Goal: Task Accomplishment & Management: Manage account settings

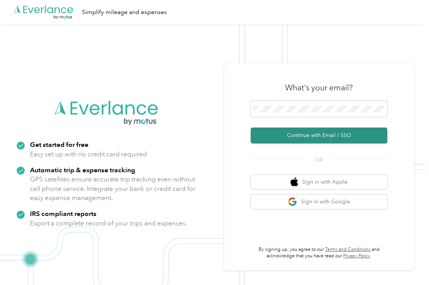
click at [303, 134] on button "Continue with Email / SSO" at bounding box center [319, 136] width 137 height 16
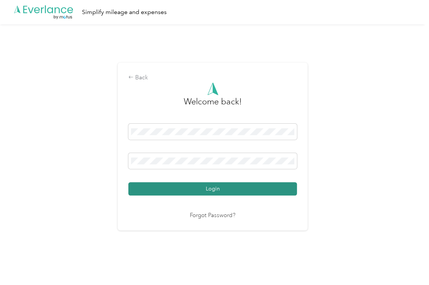
click at [216, 188] on button "Login" at bounding box center [212, 188] width 169 height 13
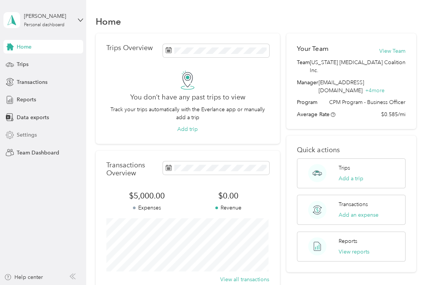
click at [20, 134] on span "Settings" at bounding box center [27, 135] width 20 height 8
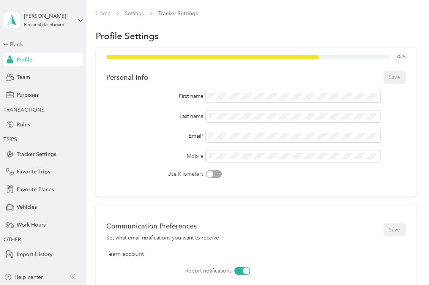
click at [79, 19] on icon at bounding box center [80, 20] width 5 height 3
click at [40, 61] on div "Team dashboard" at bounding box center [30, 62] width 41 height 8
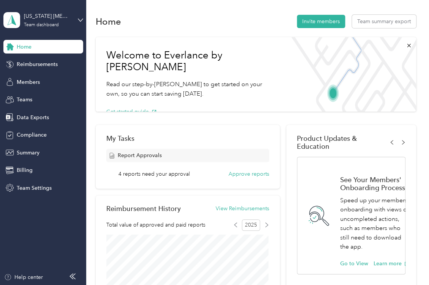
scroll to position [30, 0]
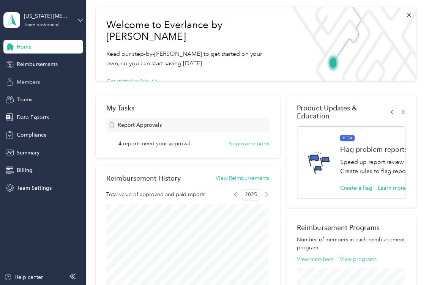
click at [35, 82] on span "Members" at bounding box center [28, 82] width 23 height 8
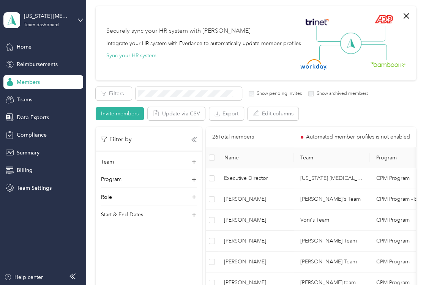
scroll to position [91, 0]
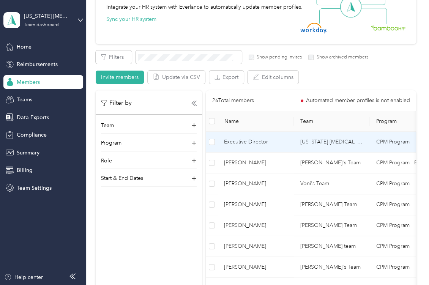
click at [255, 144] on span "Executive Director" at bounding box center [256, 142] width 64 height 8
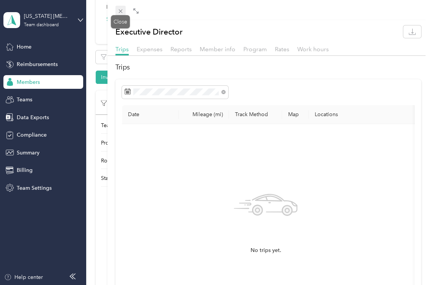
click at [118, 10] on icon at bounding box center [120, 11] width 6 height 6
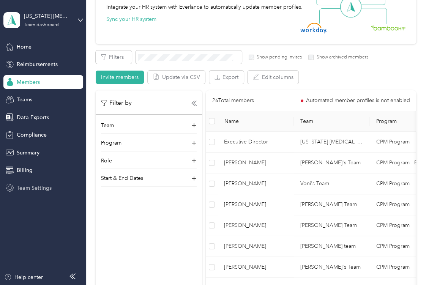
click at [33, 183] on div "Team Settings" at bounding box center [43, 188] width 80 height 14
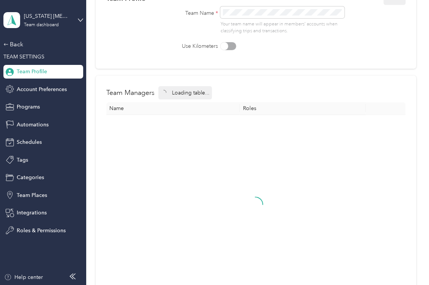
scroll to position [91, 0]
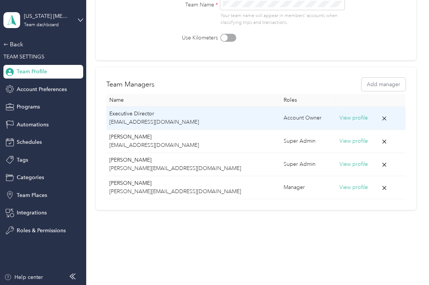
click at [284, 119] on div "Account Owner" at bounding box center [309, 118] width 50 height 8
click at [339, 117] on button "View profile" at bounding box center [353, 118] width 29 height 8
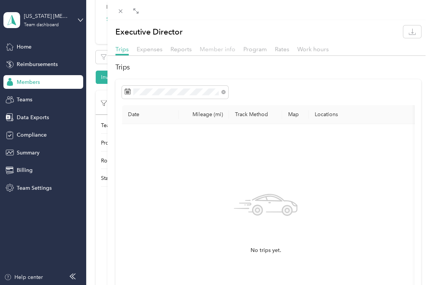
click at [223, 49] on span "Member info" at bounding box center [218, 49] width 36 height 7
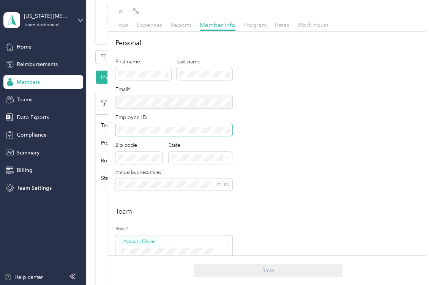
scroll to position [61, 0]
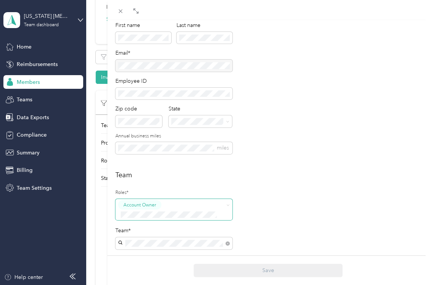
click at [180, 202] on div "Account Owner" at bounding box center [169, 209] width 102 height 19
click at [150, 174] on span "Super Admin" at bounding box center [140, 176] width 28 height 7
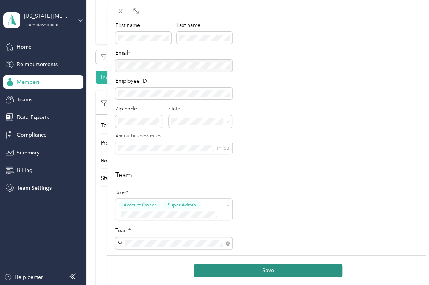
click at [272, 274] on button "Save" at bounding box center [268, 270] width 149 height 13
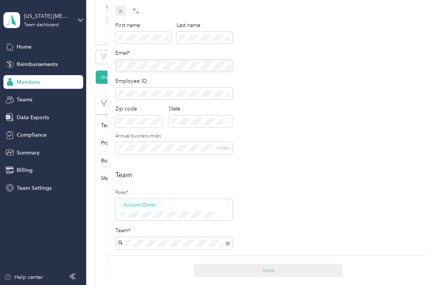
click at [117, 11] on span at bounding box center [121, 11] width 11 height 11
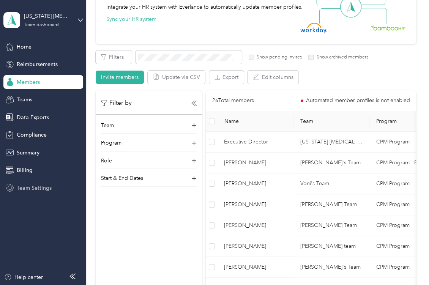
click at [44, 187] on span "Team Settings" at bounding box center [34, 188] width 35 height 8
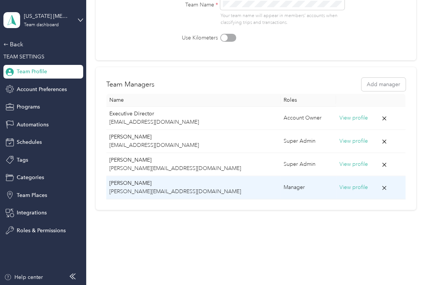
click at [339, 186] on button "View profile" at bounding box center [353, 188] width 29 height 8
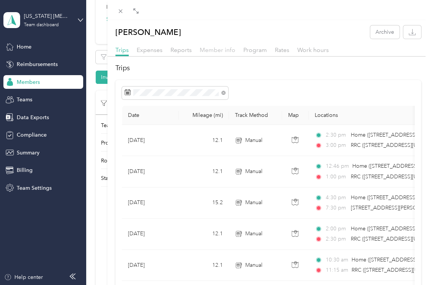
click at [214, 49] on span "Member info" at bounding box center [218, 49] width 36 height 7
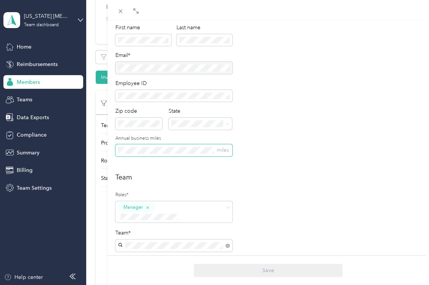
scroll to position [61, 0]
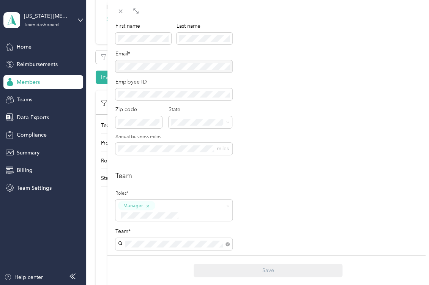
click at [141, 176] on button "Super Admin" at bounding box center [139, 175] width 39 height 10
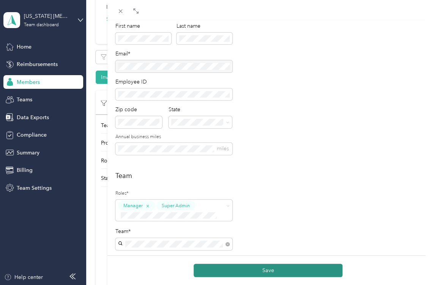
click at [258, 272] on button "Save" at bounding box center [268, 270] width 149 height 13
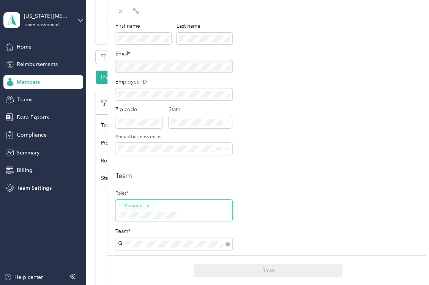
click at [193, 179] on li "Super Admin" at bounding box center [173, 176] width 117 height 15
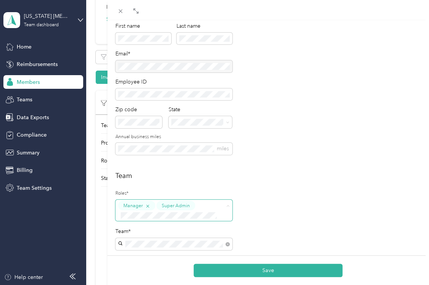
click at [146, 205] on icon "button" at bounding box center [147, 206] width 5 height 5
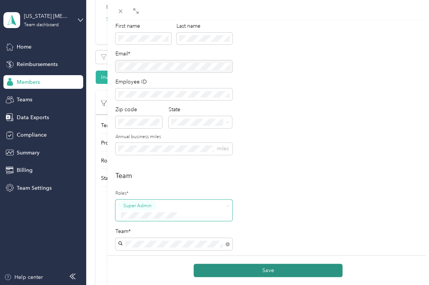
click at [269, 270] on button "Save" at bounding box center [268, 270] width 149 height 13
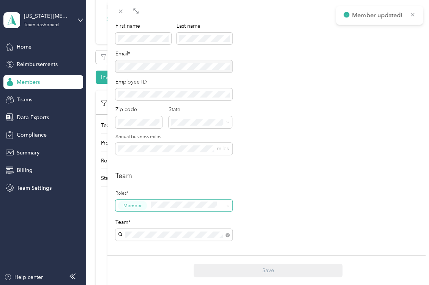
click at [279, 209] on div "Team Roles* Member Team* Team Manager Executive Director [PERSON_NAME] [PERSON_…" at bounding box center [269, 238] width 306 height 134
click at [230, 207] on span at bounding box center [227, 206] width 3 height 6
click at [148, 175] on span "Super Admin" at bounding box center [140, 177] width 28 height 7
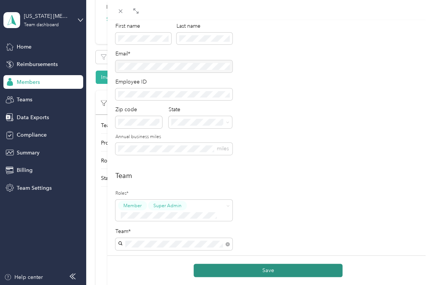
click at [274, 268] on button "Save" at bounding box center [268, 270] width 149 height 13
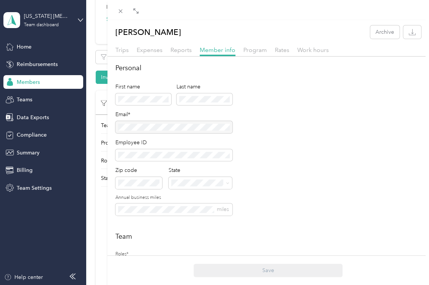
scroll to position [0, 0]
click at [120, 13] on icon at bounding box center [120, 11] width 6 height 6
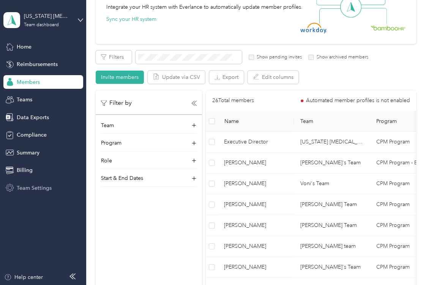
click at [46, 188] on span "Team Settings" at bounding box center [34, 188] width 35 height 8
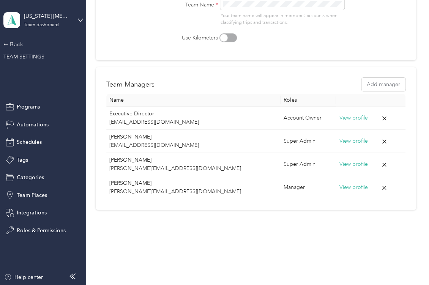
scroll to position [70, 0]
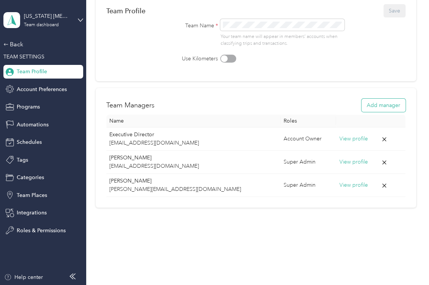
click at [388, 106] on button "Add manager" at bounding box center [384, 105] width 44 height 13
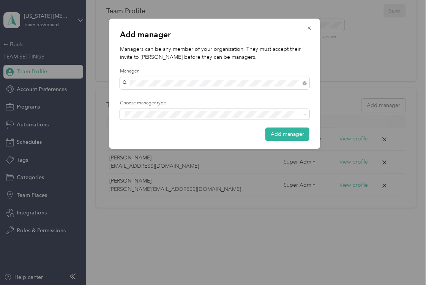
click at [155, 98] on div "[PERSON_NAME]" at bounding box center [214, 97] width 179 height 8
click at [283, 135] on button "Add manager" at bounding box center [288, 134] width 44 height 13
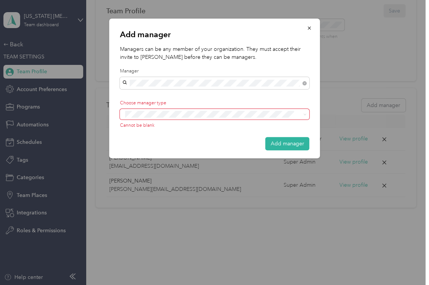
click at [135, 141] on span "Manager" at bounding box center [139, 140] width 19 height 7
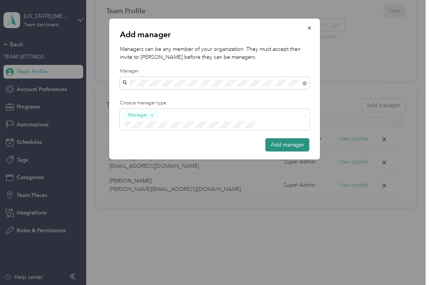
click at [293, 138] on button "Add manager" at bounding box center [288, 144] width 44 height 13
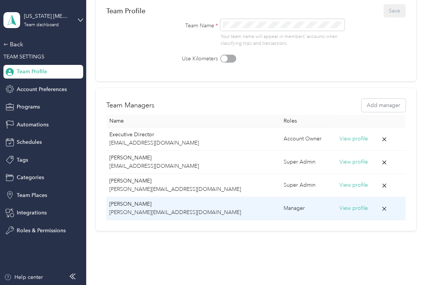
click at [339, 206] on button "View profile" at bounding box center [353, 208] width 29 height 8
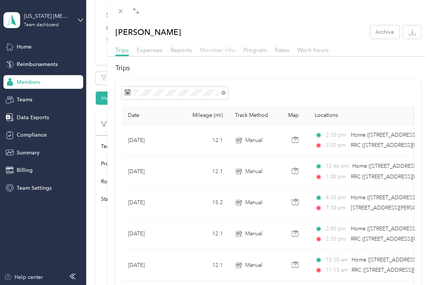
click at [216, 50] on span "Member info" at bounding box center [218, 49] width 36 height 7
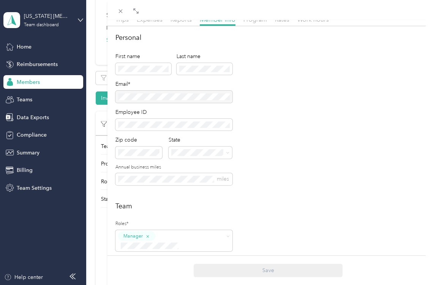
scroll to position [91, 0]
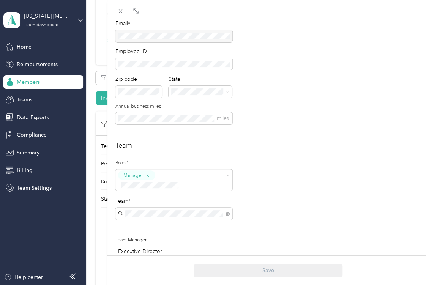
click at [154, 247] on button "Super Admin" at bounding box center [139, 248] width 39 height 10
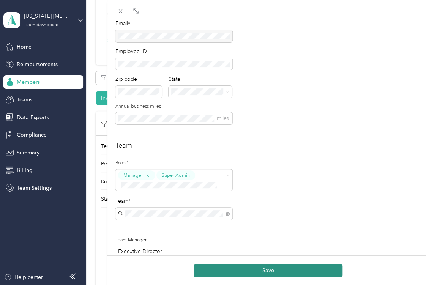
click at [251, 266] on button "Save" at bounding box center [268, 270] width 149 height 13
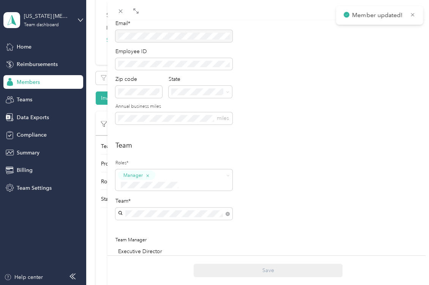
click at [318, 75] on div "Personal First name Last name Email* Employee ID Zip code State Annual business…" at bounding box center [269, 53] width 306 height 162
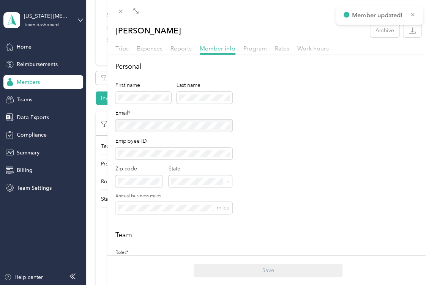
scroll to position [0, 0]
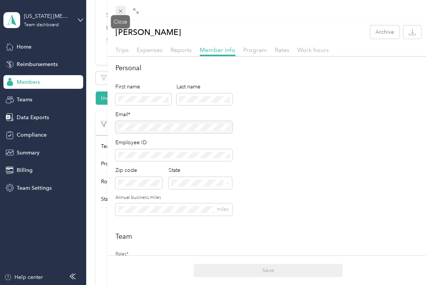
click at [121, 14] on icon at bounding box center [120, 11] width 6 height 6
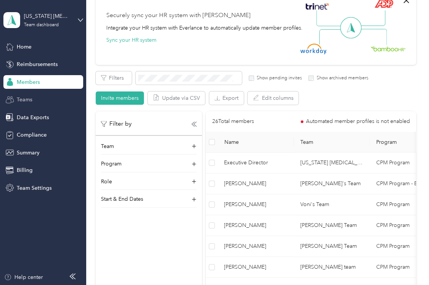
click at [29, 96] on span "Teams" at bounding box center [25, 100] width 16 height 8
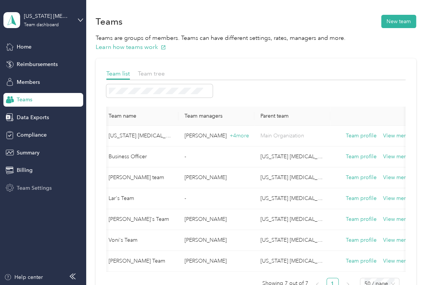
click at [26, 185] on span "Team Settings" at bounding box center [34, 188] width 35 height 8
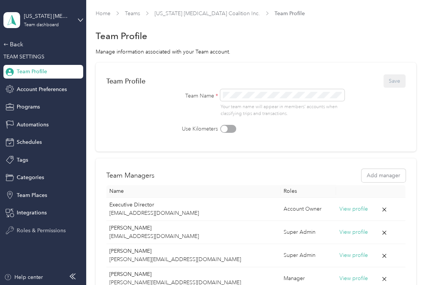
click at [38, 231] on span "Roles & Permissions" at bounding box center [41, 231] width 49 height 8
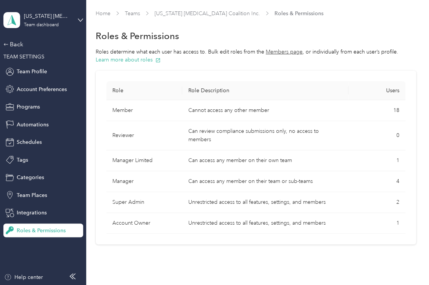
scroll to position [30, 0]
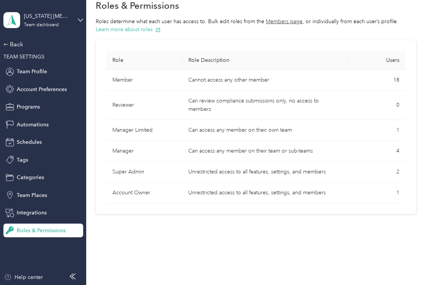
click at [265, 191] on td "Unrestricted access to all features, settings, and members" at bounding box center [265, 193] width 166 height 21
click at [398, 193] on span "1" at bounding box center [398, 193] width 3 height 6
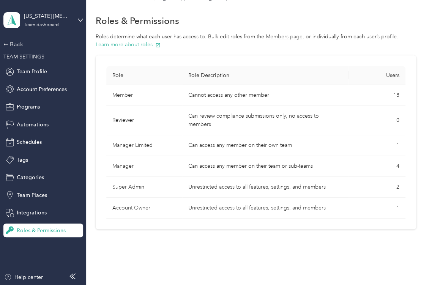
scroll to position [0, 0]
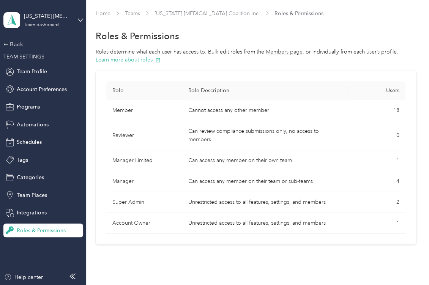
click at [76, 21] on div "[US_STATE] [MEDICAL_DATA] Coalition Inc. Team dashboard" at bounding box center [43, 20] width 80 height 27
click at [24, 99] on div "Log out" at bounding box center [83, 96] width 149 height 13
